Goal: Information Seeking & Learning: Stay updated

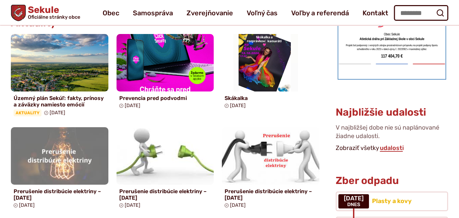
scroll to position [292, 0]
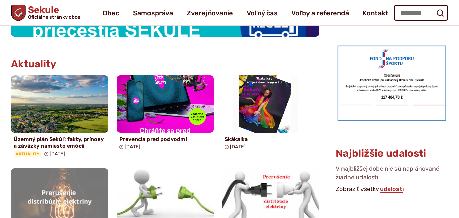
click at [49, 108] on img at bounding box center [59, 103] width 97 height 57
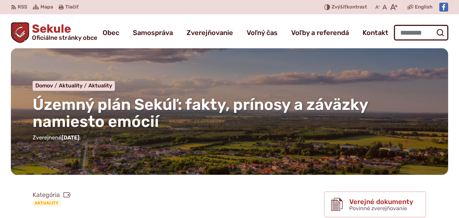
drag, startPoint x: 461, startPoint y: 27, endPoint x: 460, endPoint y: 45, distance: 18.0
click at [458, 45] on html "Na zabezpečenie funkčnosti a anonymnú analýzu návštevnosti táto webstránka ukla…" at bounding box center [229, 109] width 459 height 218
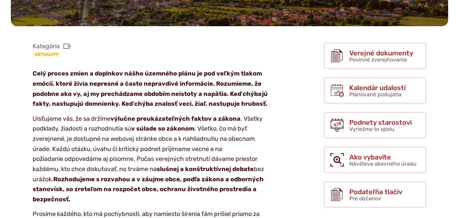
scroll to position [154, 0]
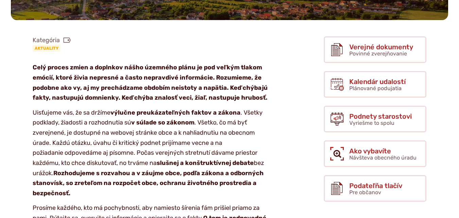
click at [365, 84] on span "Kalendár udalostí" at bounding box center [377, 81] width 56 height 7
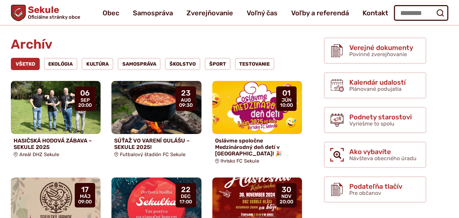
scroll to position [82, 0]
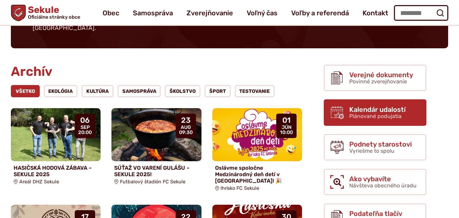
click at [366, 113] on span "Plánované podujatia" at bounding box center [375, 116] width 52 height 6
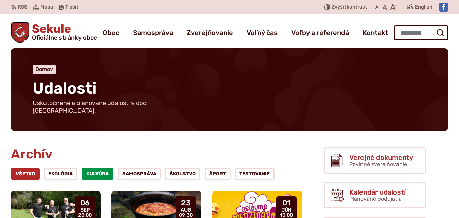
click at [95, 167] on link "Kultúra" at bounding box center [97, 173] width 32 height 12
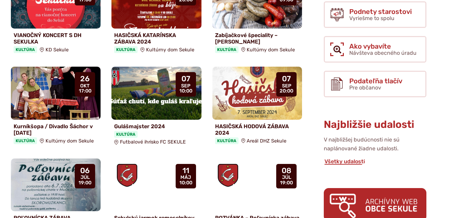
scroll to position [227, 0]
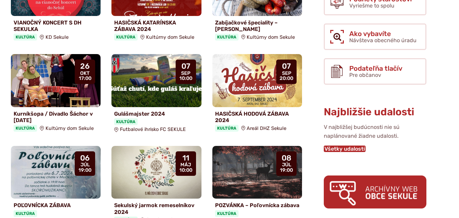
click at [339, 145] on link "Všetky udalosti" at bounding box center [344, 148] width 42 height 6
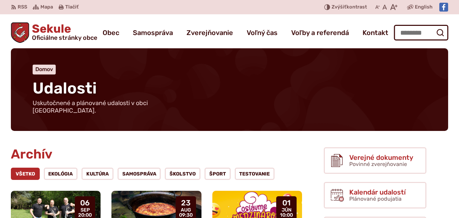
drag, startPoint x: 461, startPoint y: 37, endPoint x: 463, endPoint y: 16, distance: 21.1
click at [458, 16] on html "Na zabezpečenie funkčnosti a anonymnú analýzu návštevnosti táto webstránka ukla…" at bounding box center [229, 109] width 459 height 218
click at [334, 32] on span "Voľby a referendá" at bounding box center [320, 32] width 58 height 19
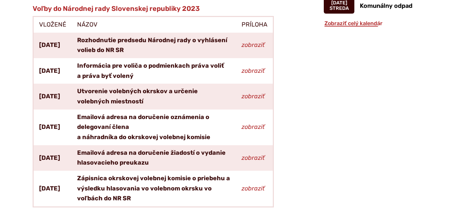
scroll to position [701, 0]
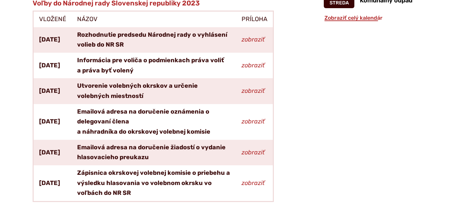
click at [251, 183] on em "zobraziť" at bounding box center [252, 182] width 23 height 7
click at [253, 183] on em "zobraziť" at bounding box center [252, 182] width 23 height 7
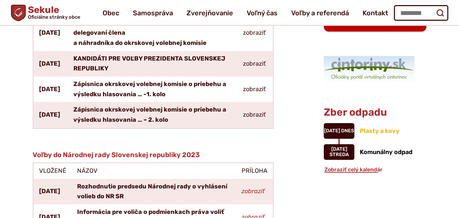
scroll to position [524, 0]
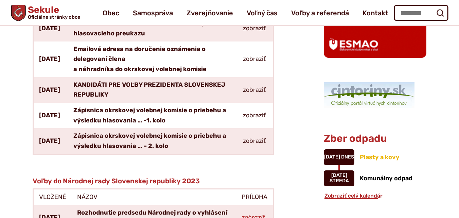
click at [257, 141] on link "zobraziť" at bounding box center [254, 140] width 23 height 7
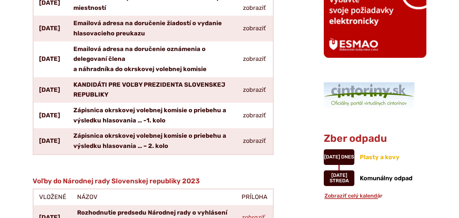
scroll to position [524, 0]
